Goal: Task Accomplishment & Management: Use online tool/utility

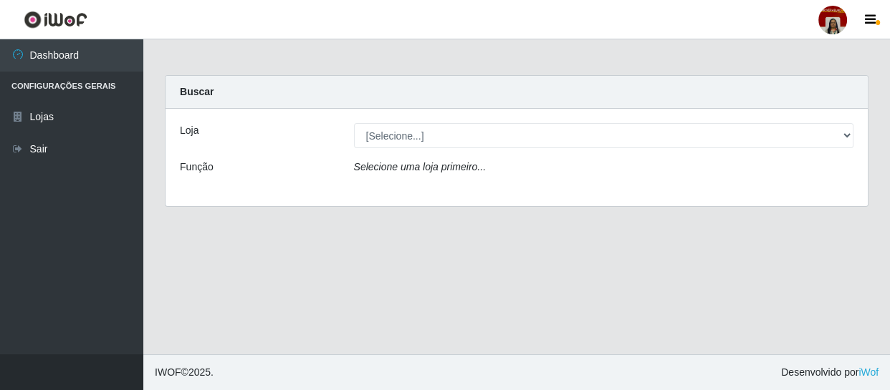
click at [461, 133] on select "[Selecione...] Mar Vermelho - Loja 04" at bounding box center [604, 135] width 500 height 25
select select "251"
click at [354, 123] on select "[Selecione...] Mar Vermelho - Loja 04" at bounding box center [604, 135] width 500 height 25
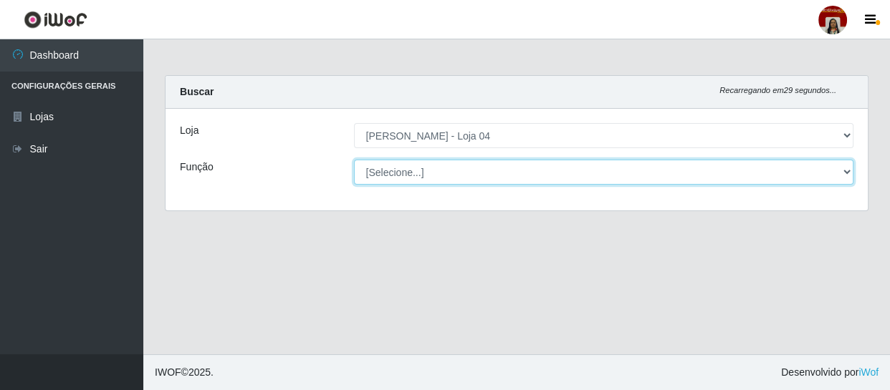
click at [503, 175] on select "[Selecione...] ASG ASG + ASG ++ Auxiliar de Depósito Auxiliar de Depósito + Aux…" at bounding box center [604, 172] width 500 height 25
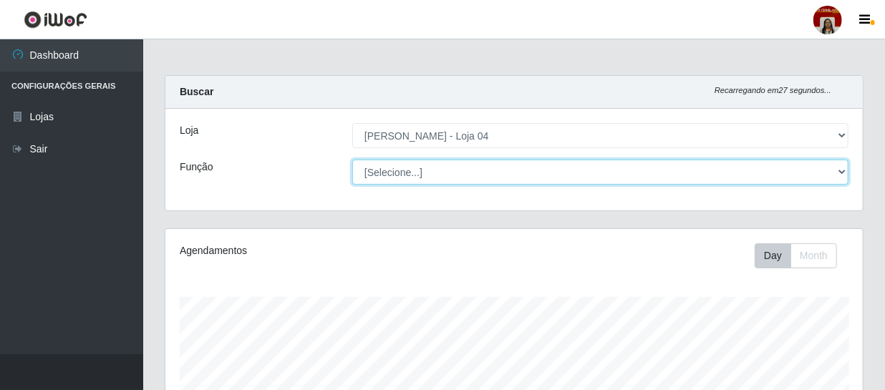
scroll to position [297, 698]
select select "22"
click at [352, 160] on select "[Selecione...] ASG ASG + ASG ++ Auxiliar de Depósito Auxiliar de Depósito + Aux…" at bounding box center [600, 172] width 496 height 25
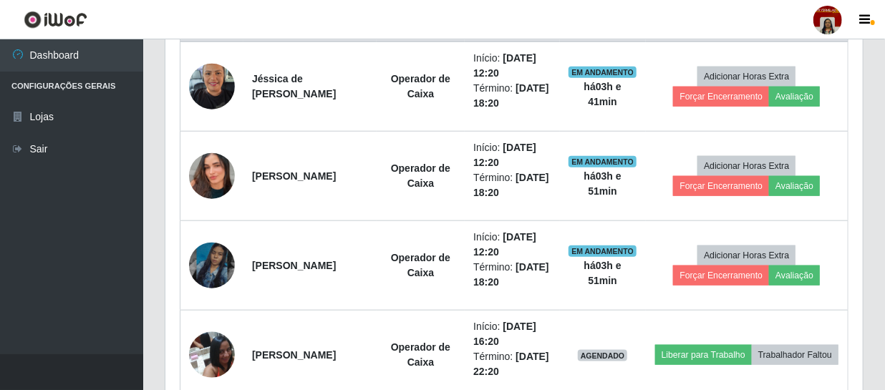
scroll to position [651, 0]
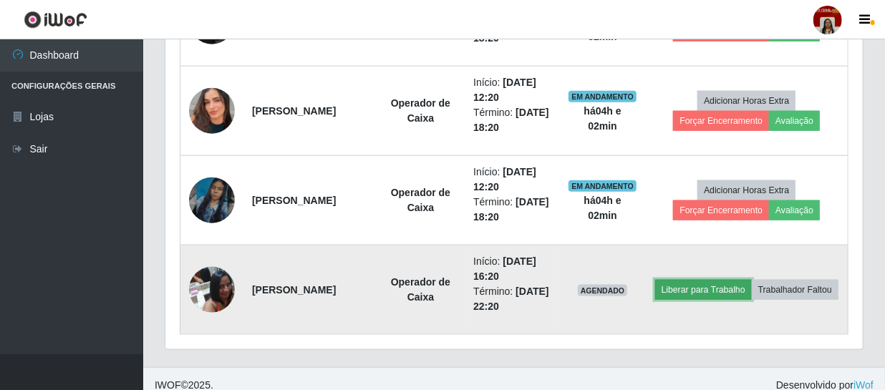
click at [752, 280] on button "Liberar para Trabalho" at bounding box center [703, 290] width 97 height 20
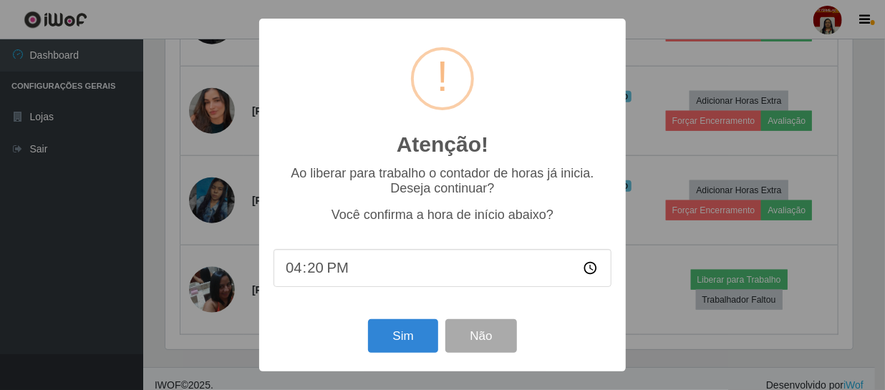
scroll to position [297, 691]
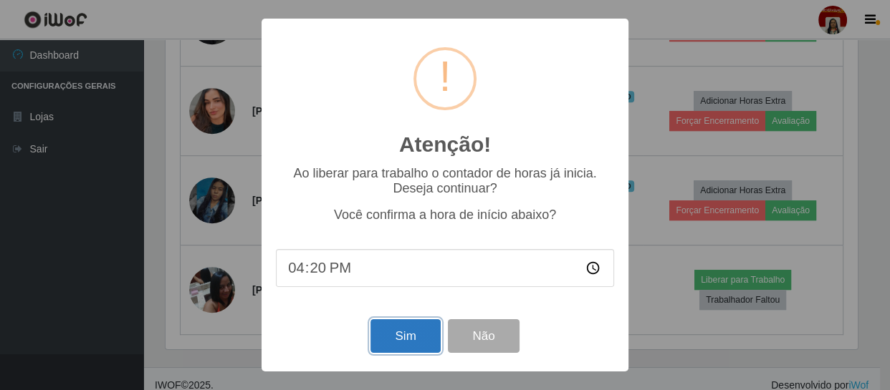
click at [404, 344] on button "Sim" at bounding box center [404, 336] width 69 height 34
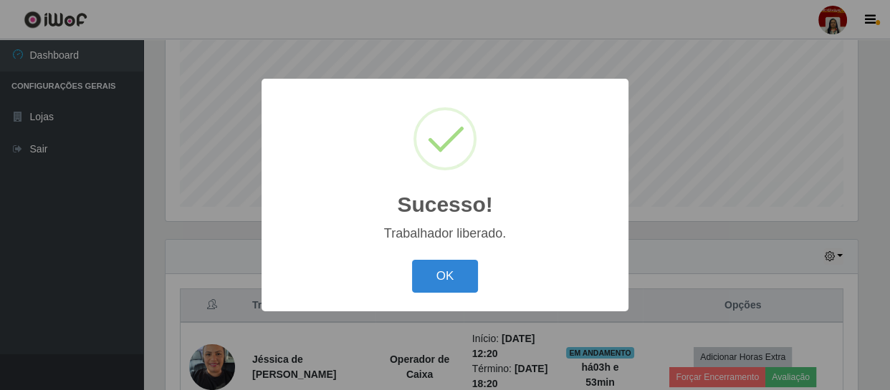
click at [412, 260] on button "OK" at bounding box center [445, 277] width 67 height 34
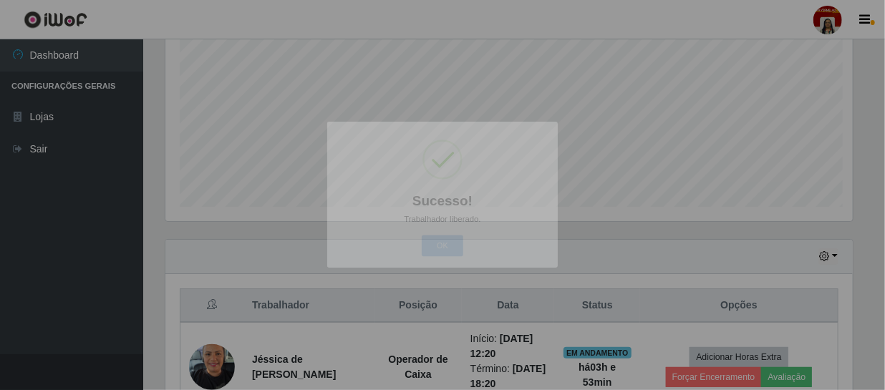
scroll to position [297, 698]
